Goal: Transaction & Acquisition: Purchase product/service

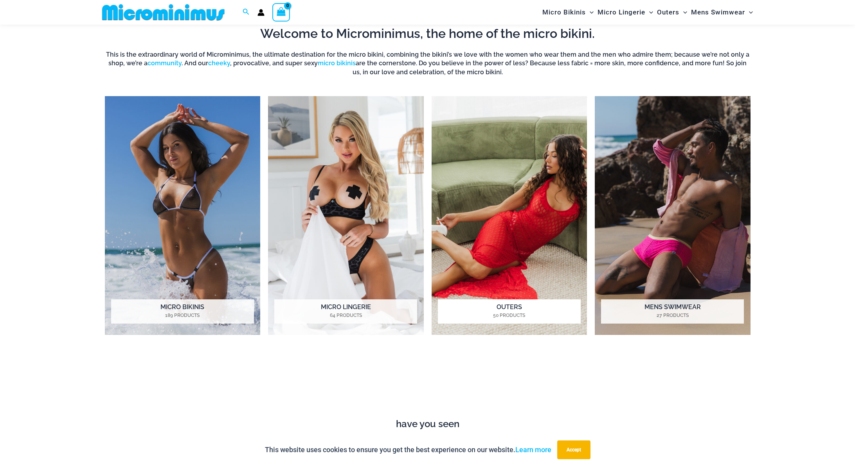
scroll to position [763, 0]
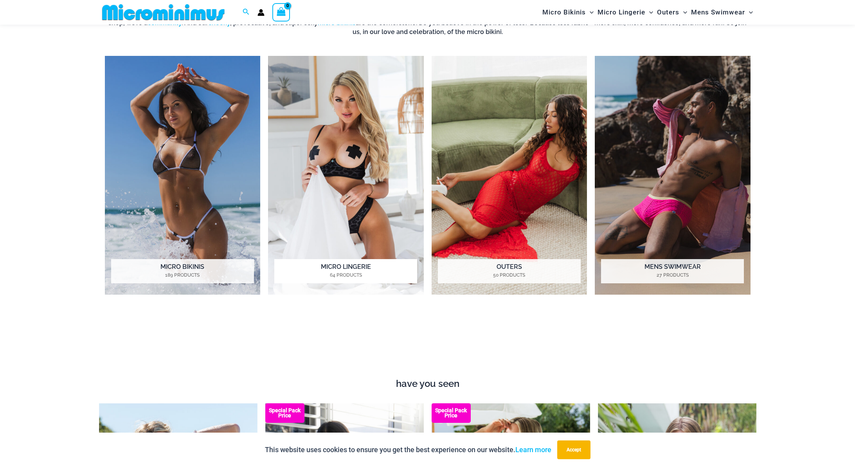
click at [311, 175] on img "Visit product category Micro Lingerie" at bounding box center [346, 175] width 156 height 239
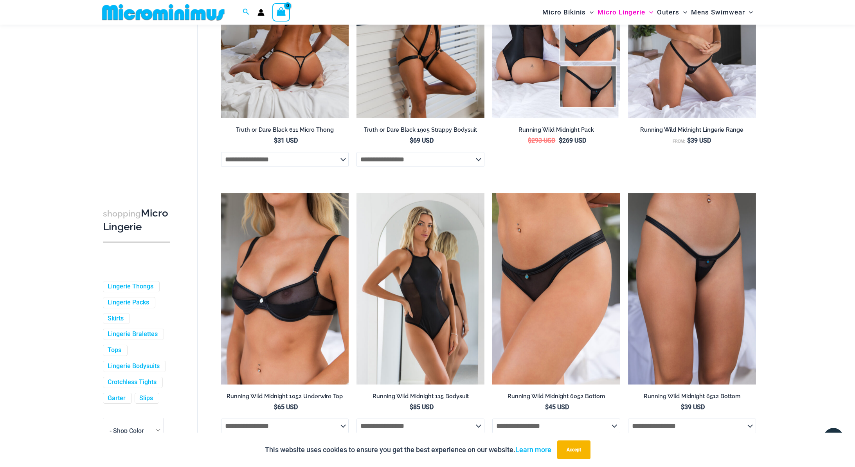
scroll to position [714, 0]
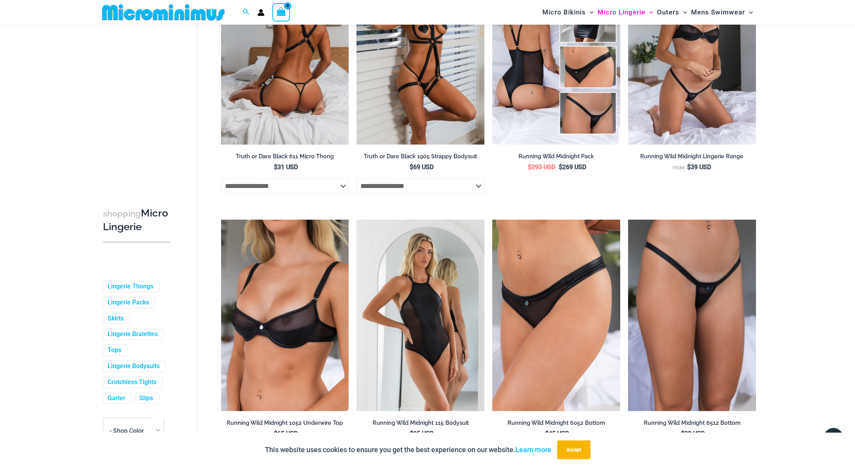
click at [303, 109] on img at bounding box center [285, 49] width 128 height 192
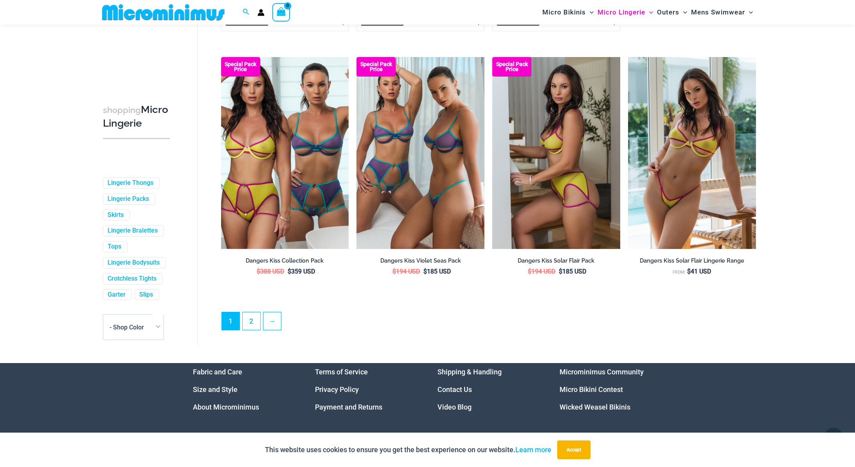
scroll to position [2023, 0]
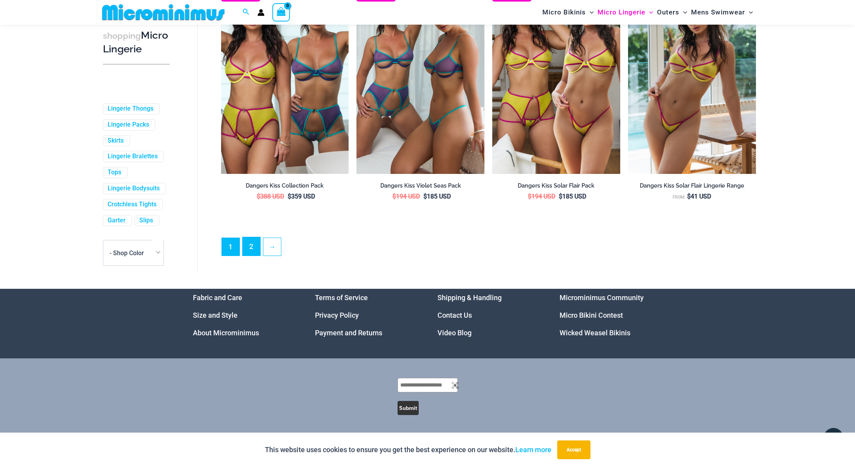
click at [254, 243] on link "2" at bounding box center [252, 246] width 18 height 18
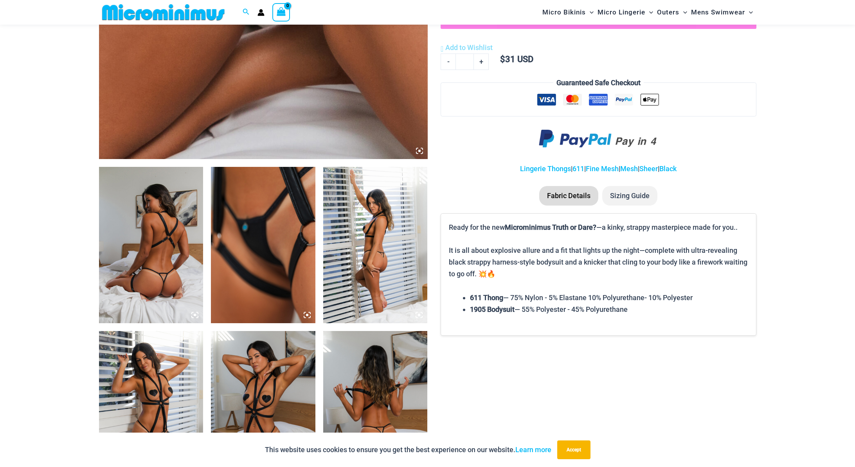
scroll to position [400, 0]
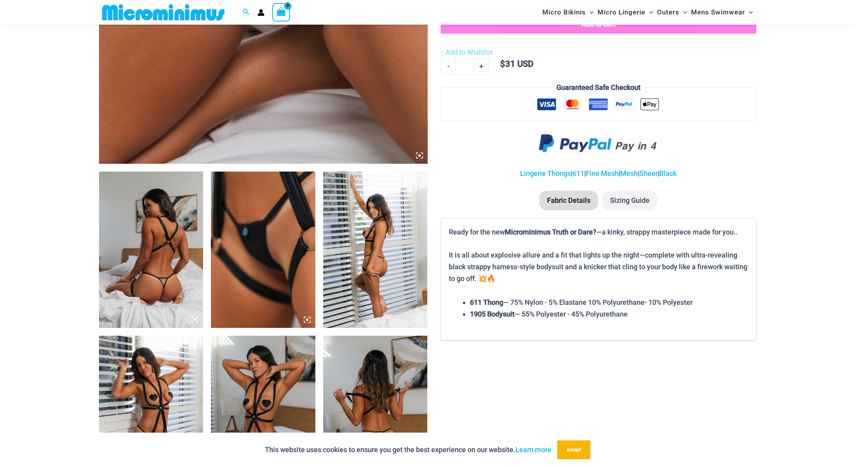
click at [263, 218] on img at bounding box center [263, 250] width 104 height 156
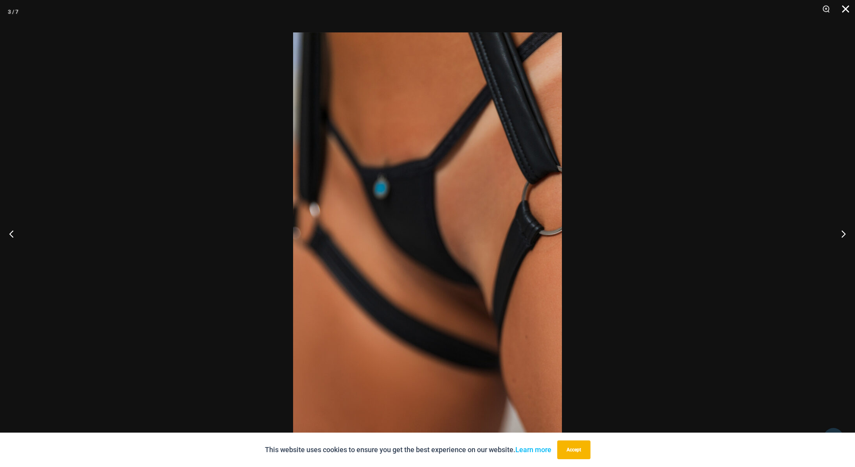
click at [847, 8] on button "Close" at bounding box center [843, 11] width 20 height 23
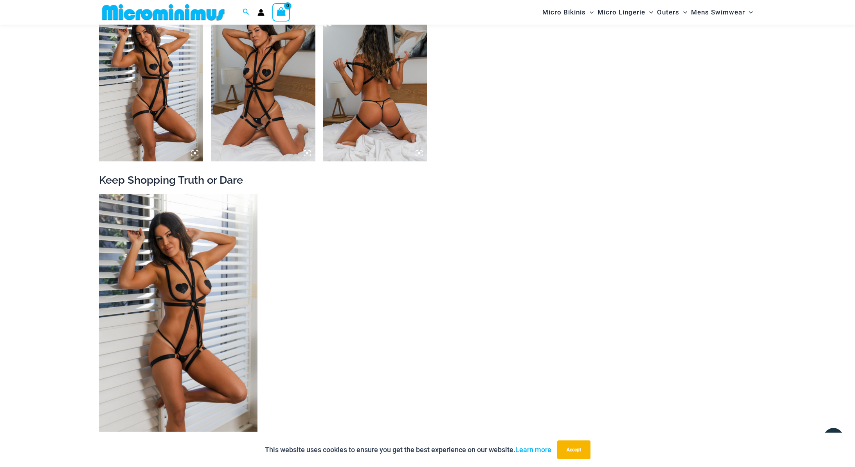
scroll to position [726, 0]
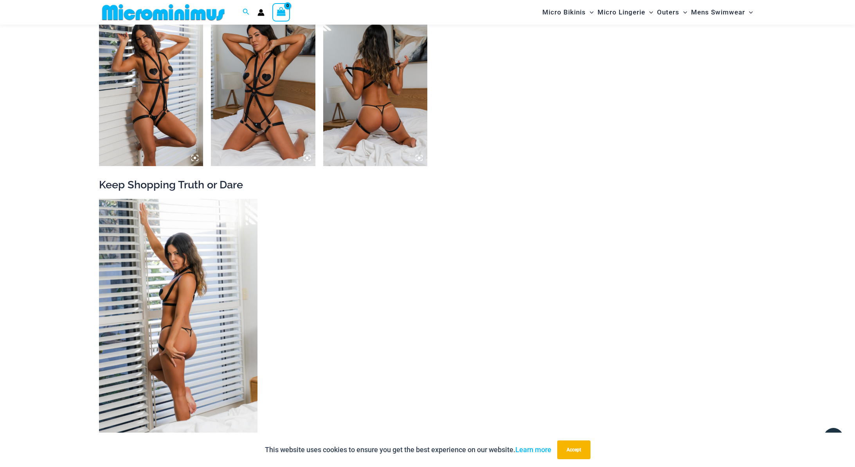
click at [229, 271] on img at bounding box center [178, 318] width 158 height 238
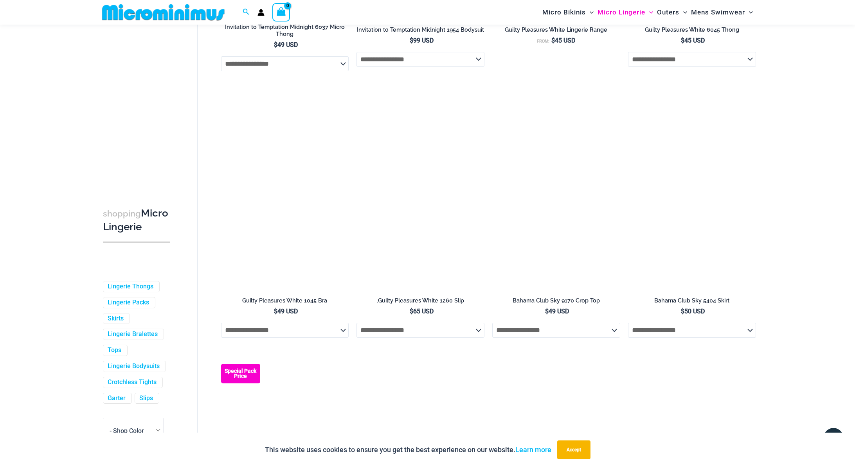
scroll to position [900, 0]
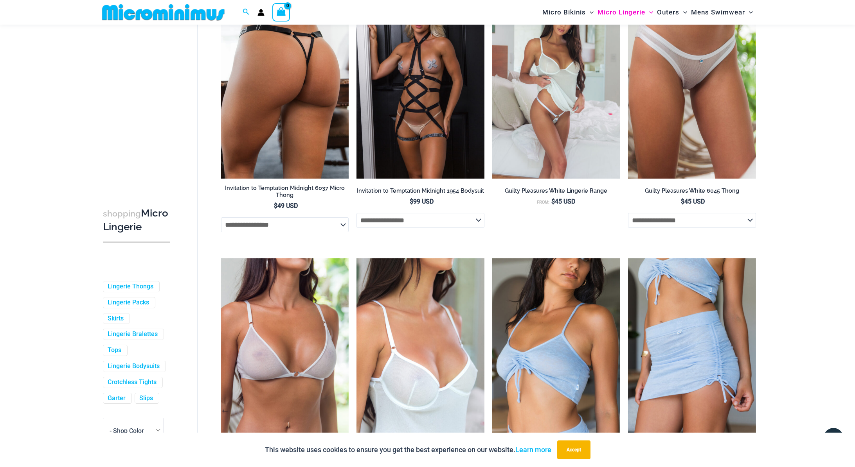
click at [320, 153] on img at bounding box center [285, 83] width 128 height 192
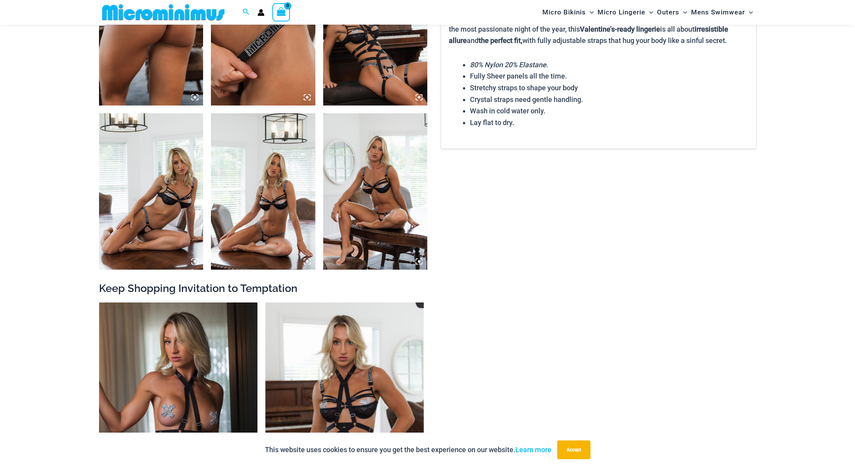
scroll to position [663, 0]
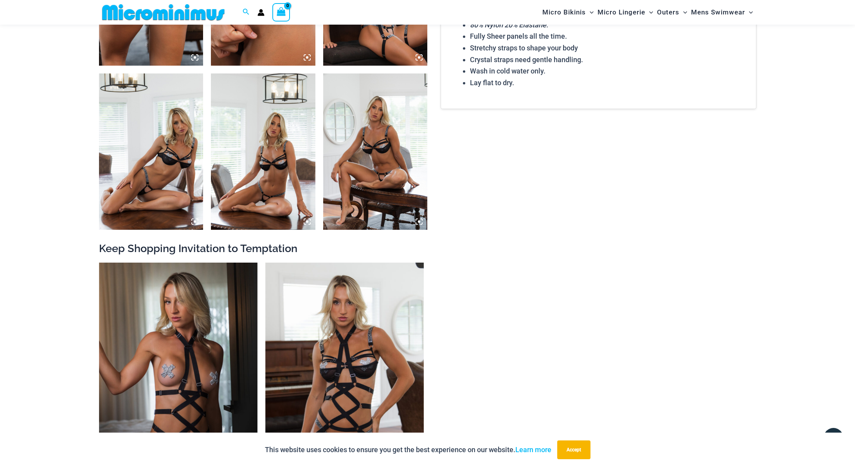
click at [276, 183] on img at bounding box center [263, 152] width 104 height 156
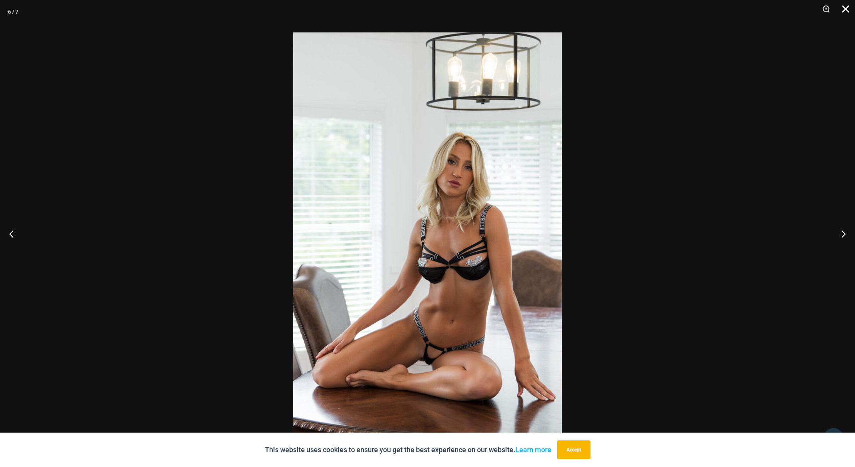
click at [844, 14] on button "Close" at bounding box center [843, 11] width 20 height 23
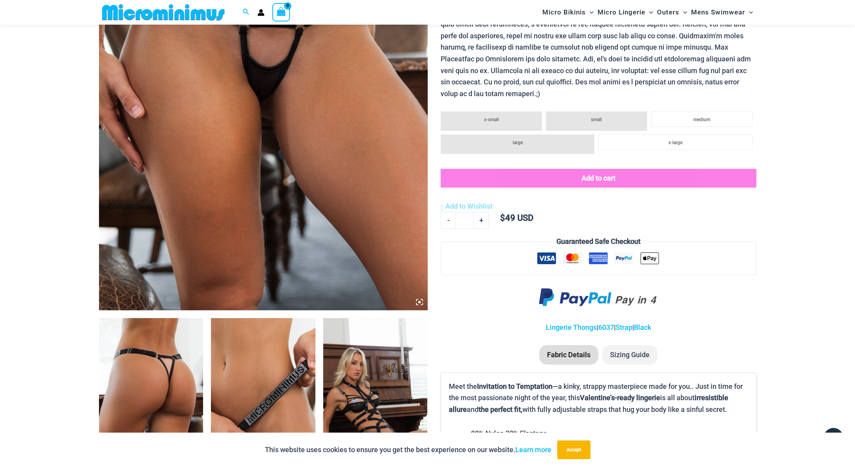
scroll to position [253, 0]
click at [148, 364] on img at bounding box center [151, 397] width 104 height 156
